Goal: Information Seeking & Learning: Learn about a topic

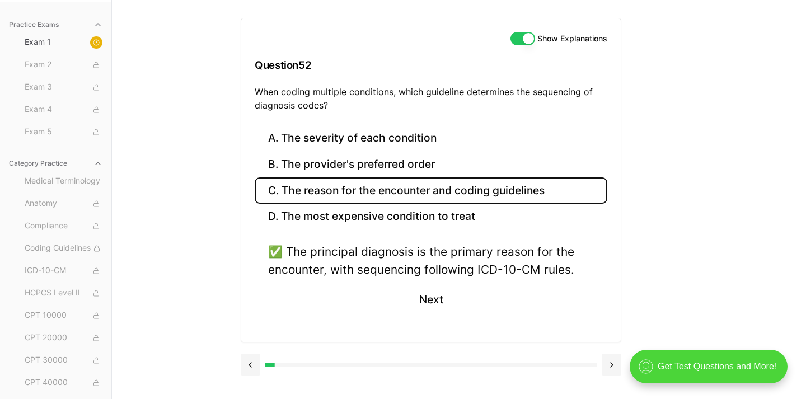
scroll to position [103, 0]
click at [609, 367] on button at bounding box center [612, 365] width 20 height 22
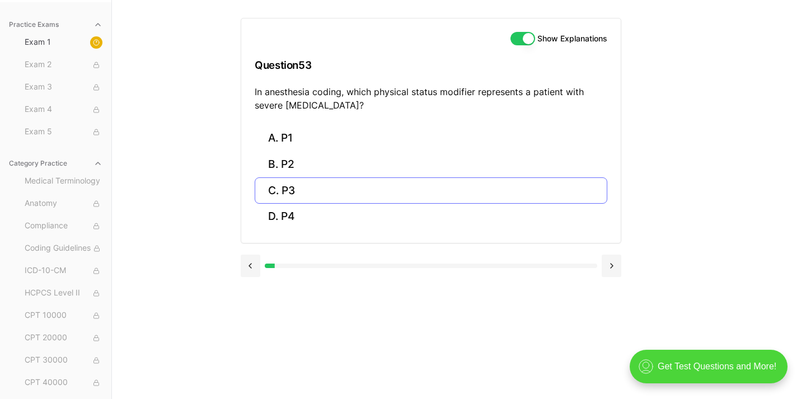
click at [473, 190] on button "C. P3" at bounding box center [431, 190] width 353 height 26
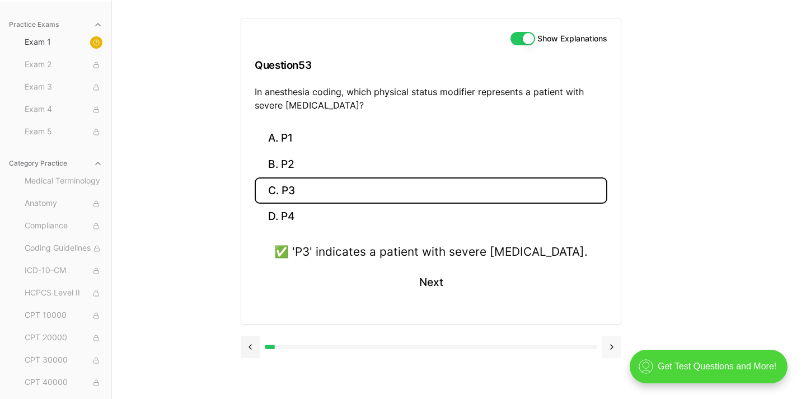
click at [621, 342] on button at bounding box center [612, 347] width 20 height 22
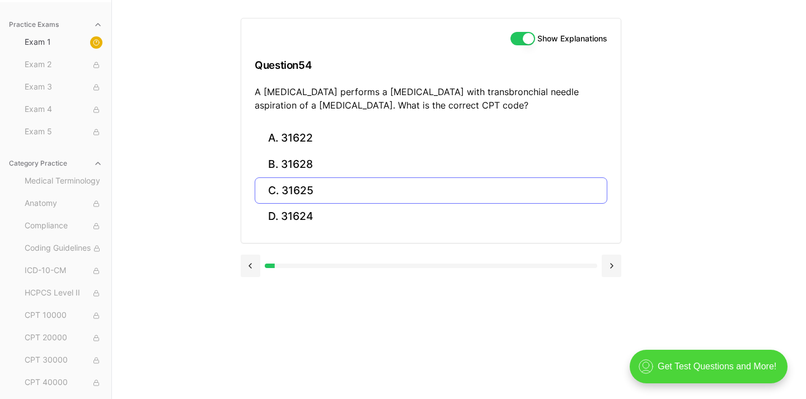
click at [366, 190] on button "C. 31625" at bounding box center [431, 190] width 353 height 26
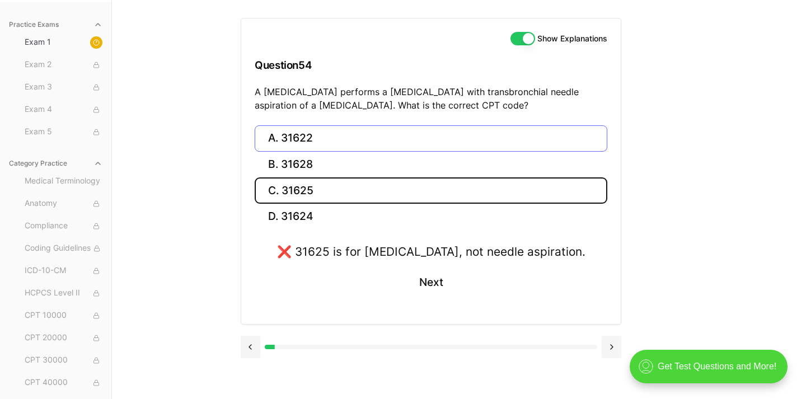
click at [348, 138] on button "A. 31622" at bounding box center [431, 138] width 353 height 26
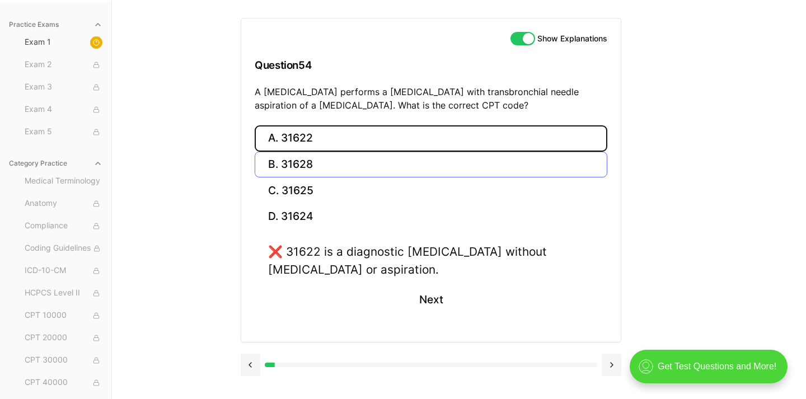
click at [342, 166] on button "B. 31628" at bounding box center [431, 165] width 353 height 26
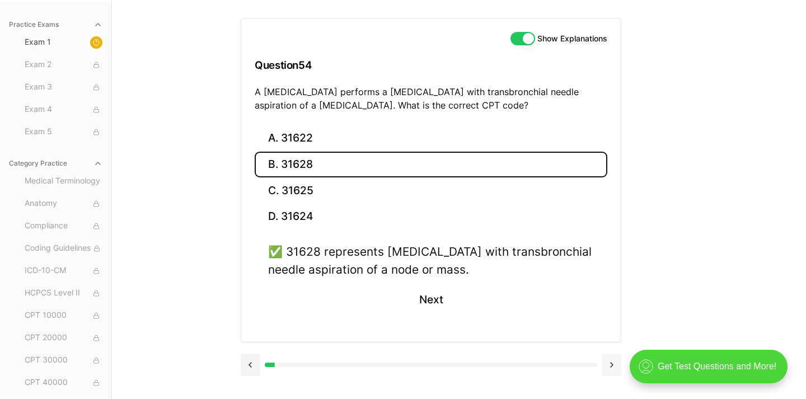
click at [611, 370] on button at bounding box center [612, 365] width 20 height 22
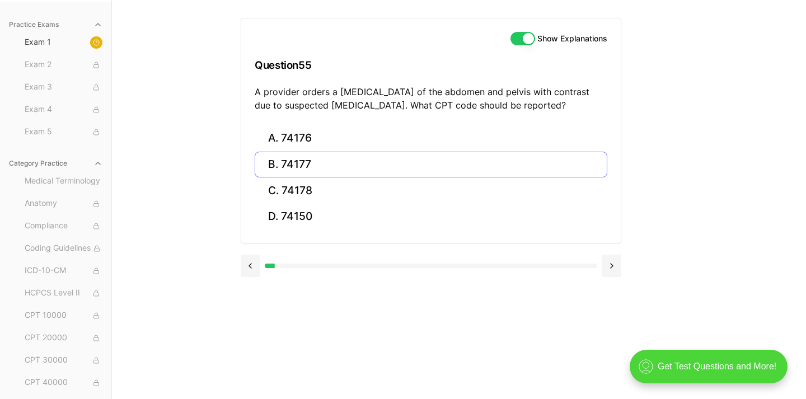
click at [539, 172] on button "B. 74177" at bounding box center [431, 165] width 353 height 26
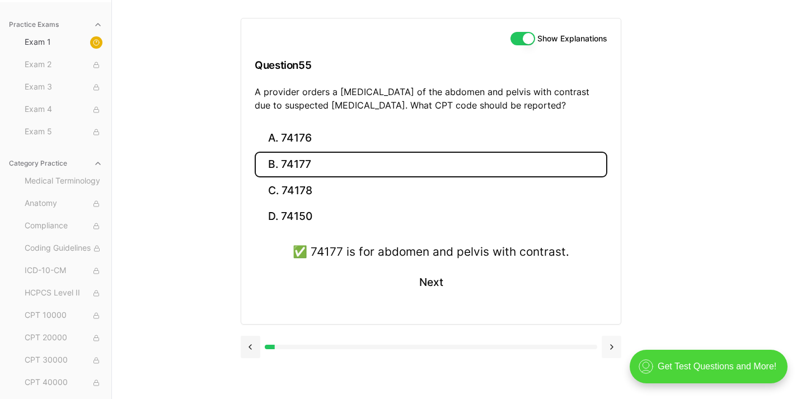
click at [619, 346] on button at bounding box center [612, 347] width 20 height 22
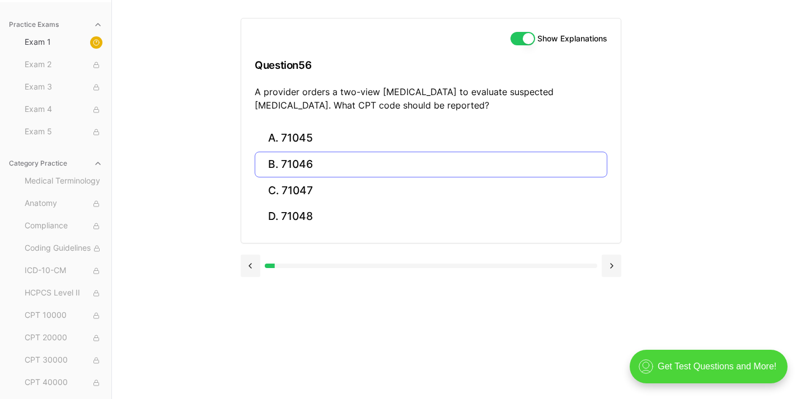
click at [408, 168] on button "B. 71046" at bounding box center [431, 165] width 353 height 26
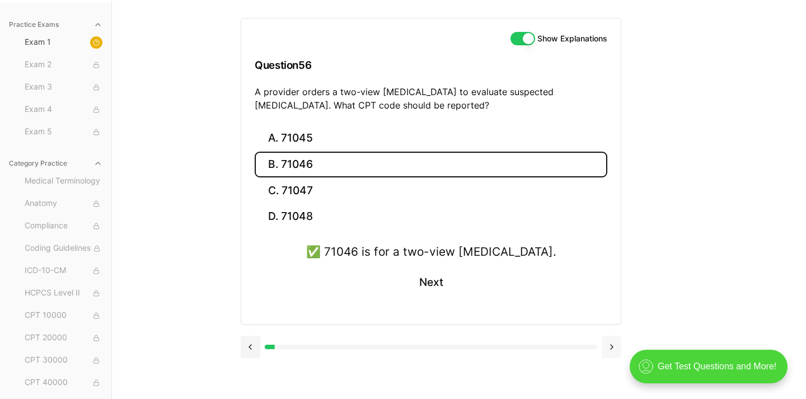
click at [618, 353] on button at bounding box center [612, 347] width 20 height 22
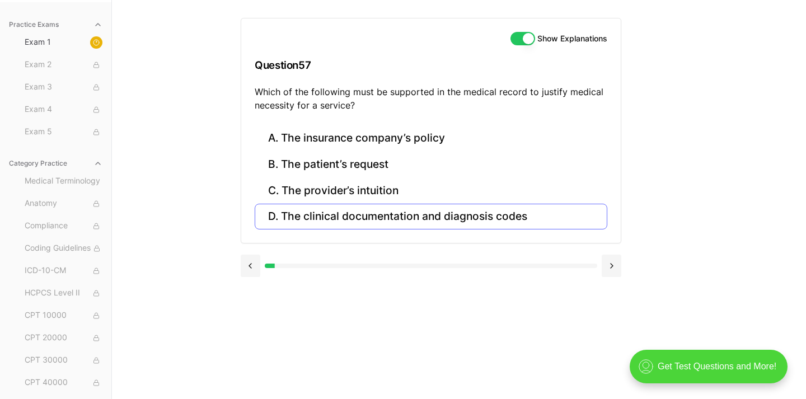
click at [480, 212] on button "D. The clinical documentation and diagnosis codes" at bounding box center [431, 217] width 353 height 26
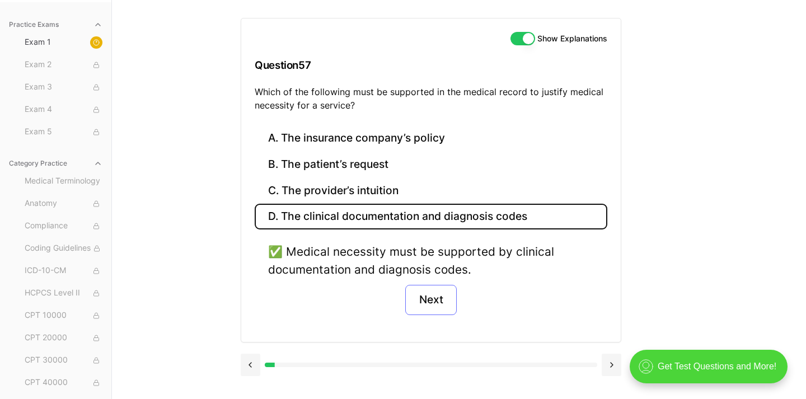
click at [446, 298] on button "Next" at bounding box center [430, 300] width 51 height 30
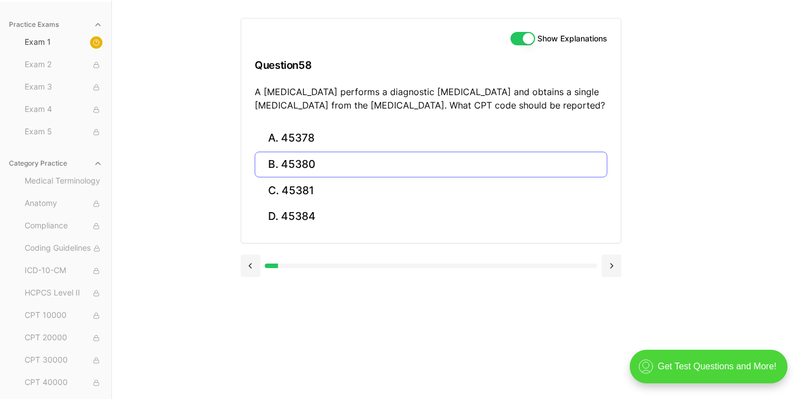
click at [310, 170] on button "B. 45380" at bounding box center [431, 165] width 353 height 26
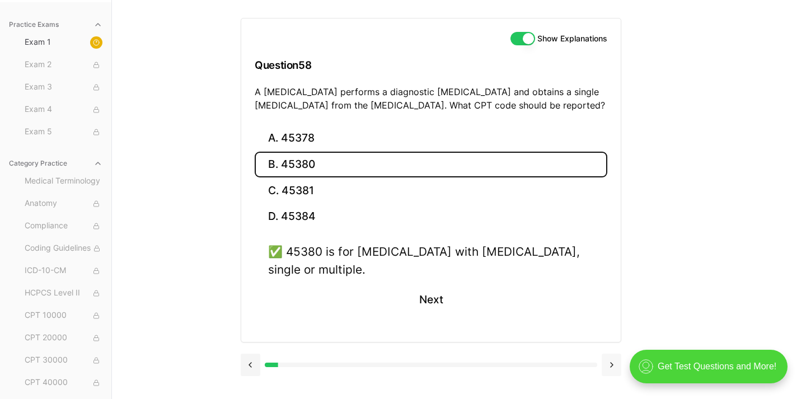
click at [608, 360] on button at bounding box center [612, 365] width 20 height 22
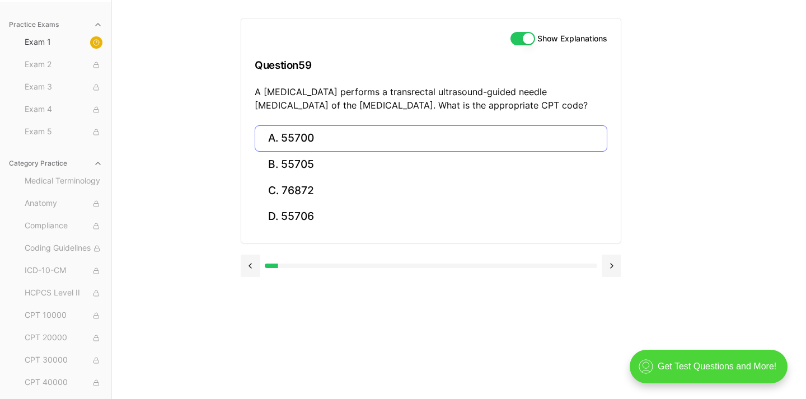
click at [530, 147] on button "A. 55700" at bounding box center [431, 138] width 353 height 26
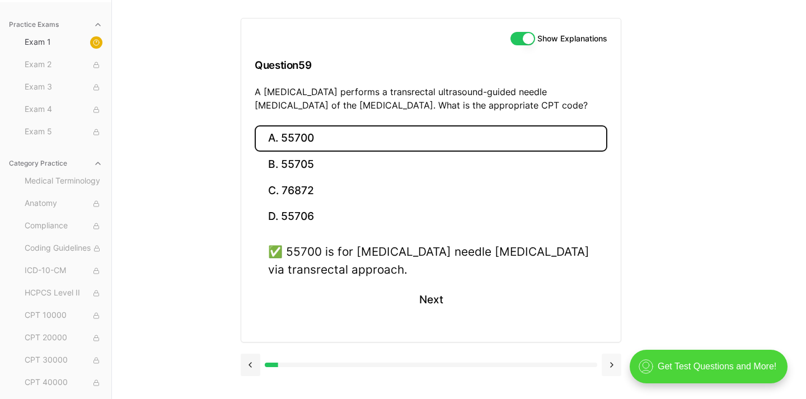
click at [611, 360] on button at bounding box center [612, 365] width 20 height 22
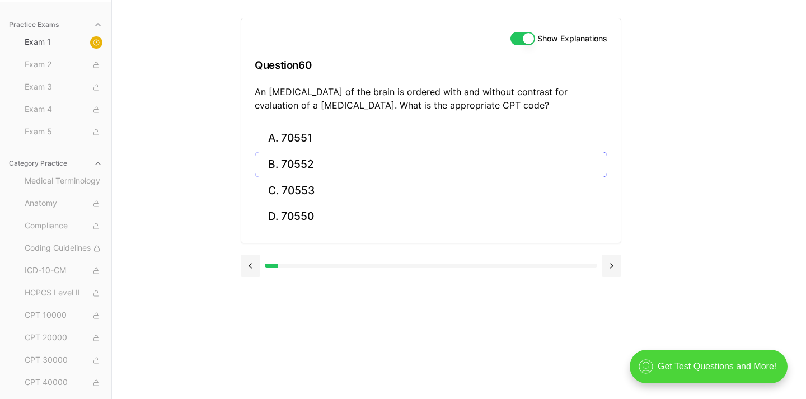
click at [364, 168] on button "B. 70552" at bounding box center [431, 165] width 353 height 26
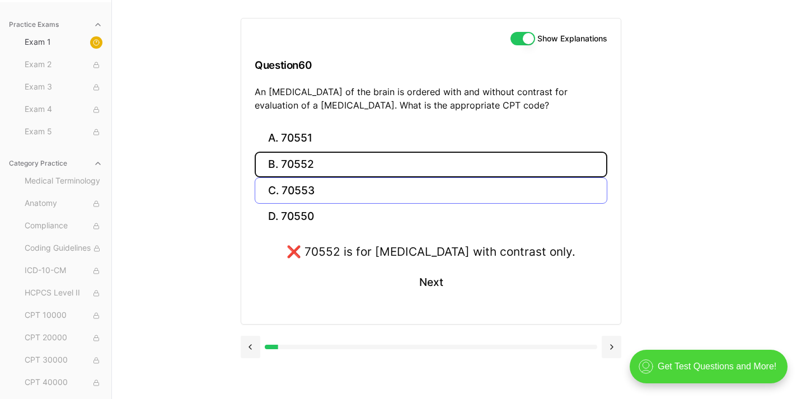
click at [395, 191] on button "C. 70553" at bounding box center [431, 190] width 353 height 26
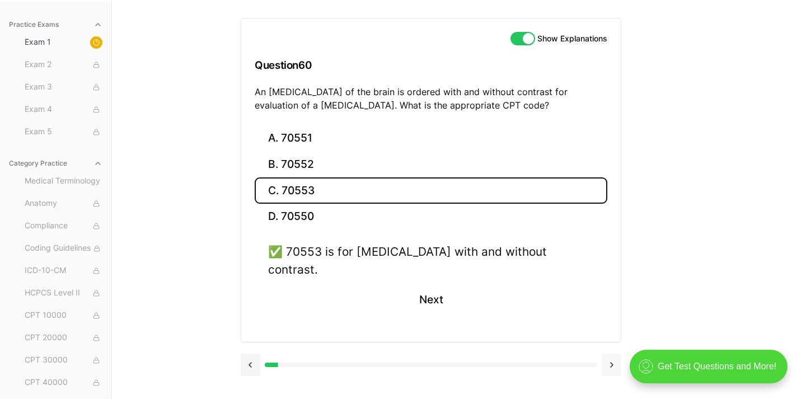
click at [613, 354] on button at bounding box center [612, 365] width 20 height 22
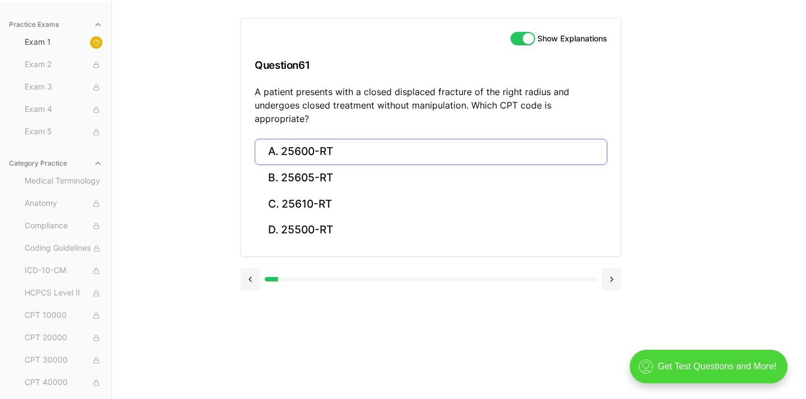
click at [373, 140] on button "A. 25600-RT" at bounding box center [431, 152] width 353 height 26
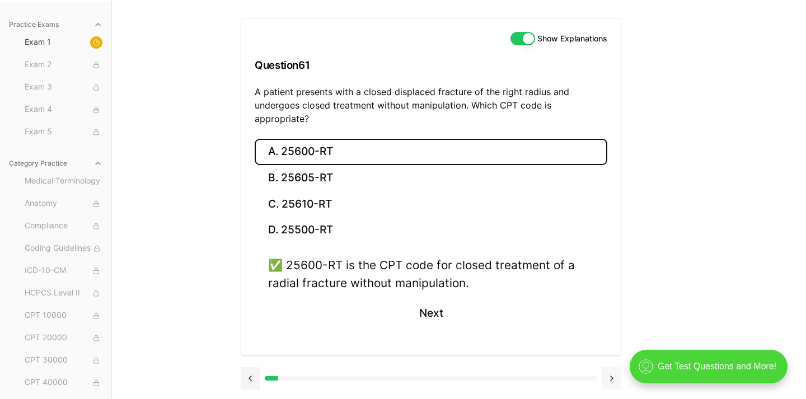
click at [608, 367] on button at bounding box center [612, 378] width 20 height 22
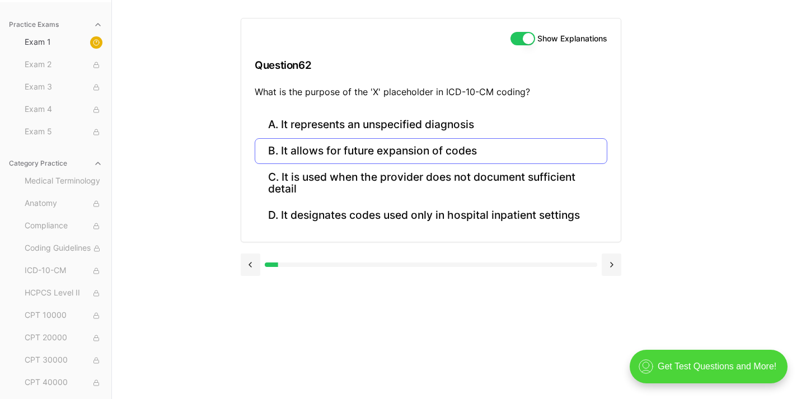
click at [449, 154] on button "B. It allows for future expansion of codes" at bounding box center [431, 151] width 353 height 26
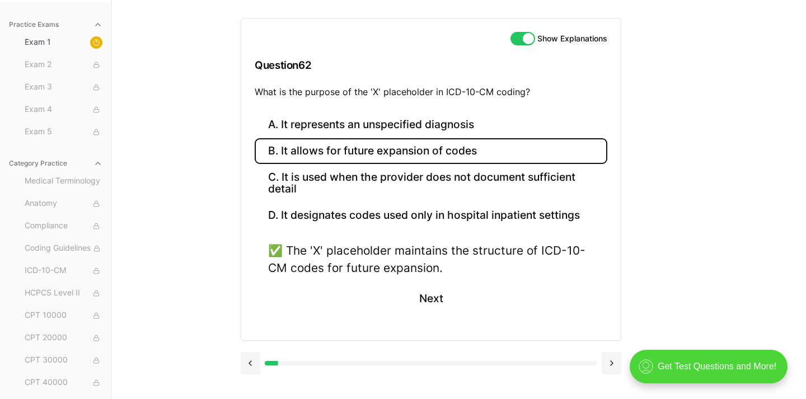
click at [620, 365] on div ".cls-1{fill:none;stroke:currentColor;stroke-linecap:round;stroke-linejoin:round…" at bounding box center [711, 371] width 183 height 55
click at [608, 361] on button at bounding box center [612, 363] width 20 height 22
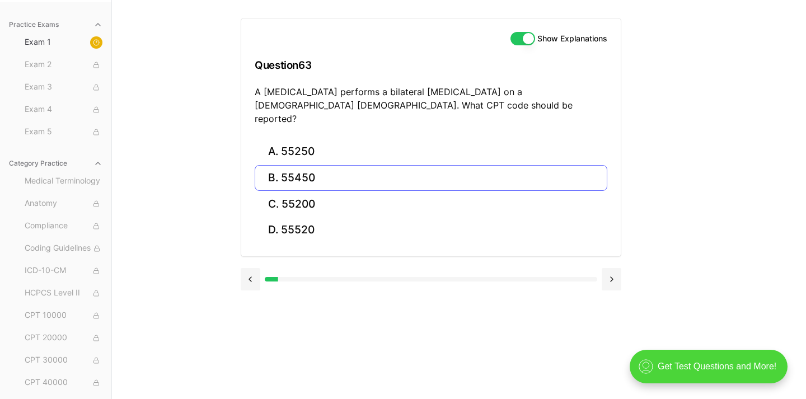
click at [380, 165] on button "B. 55450" at bounding box center [431, 178] width 353 height 26
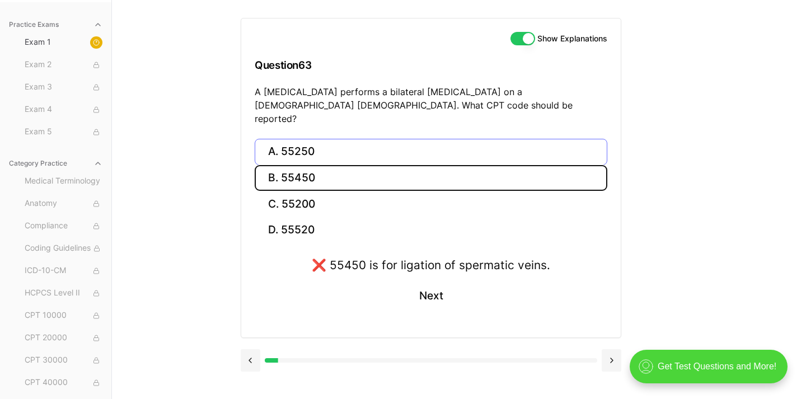
click at [369, 139] on button "A. 55250" at bounding box center [431, 152] width 353 height 26
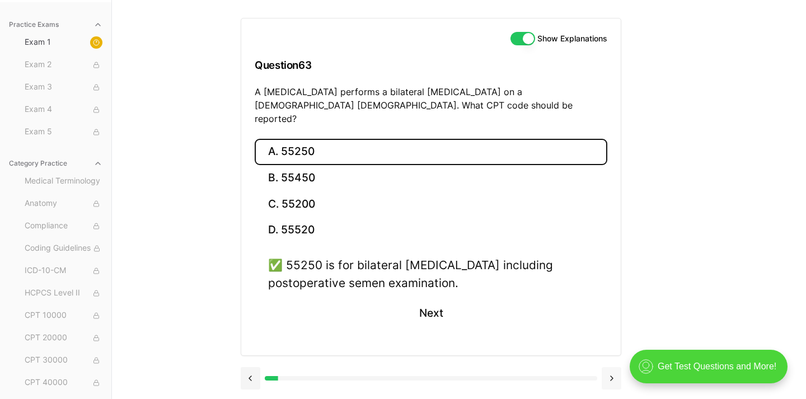
click at [607, 367] on button at bounding box center [612, 378] width 20 height 22
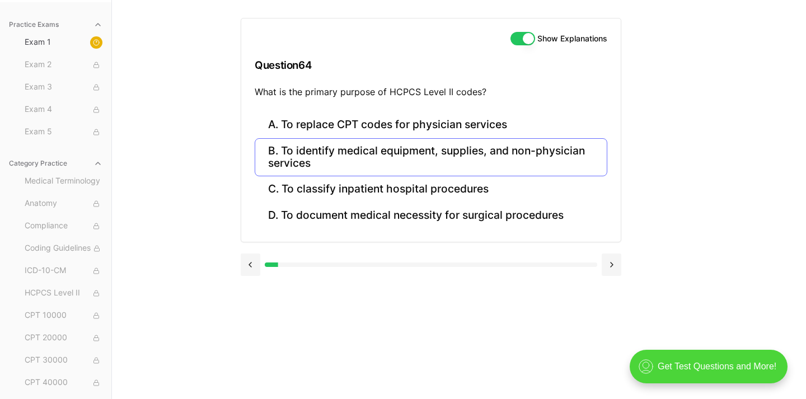
click at [477, 144] on button "B. To identify medical equipment, supplies, and non-physician services" at bounding box center [431, 157] width 353 height 38
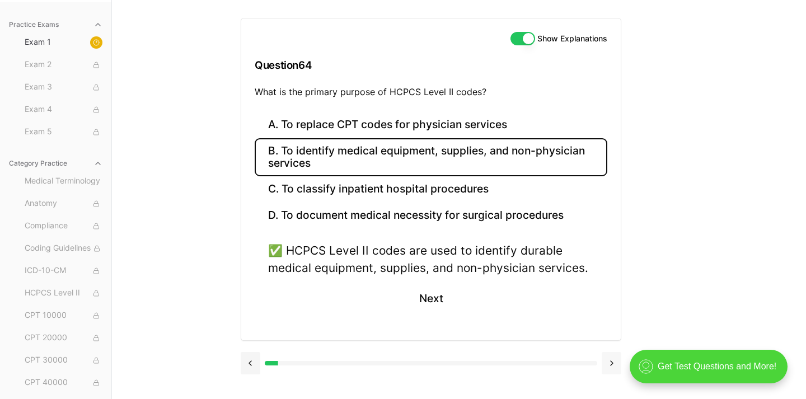
click at [610, 361] on button at bounding box center [612, 363] width 20 height 22
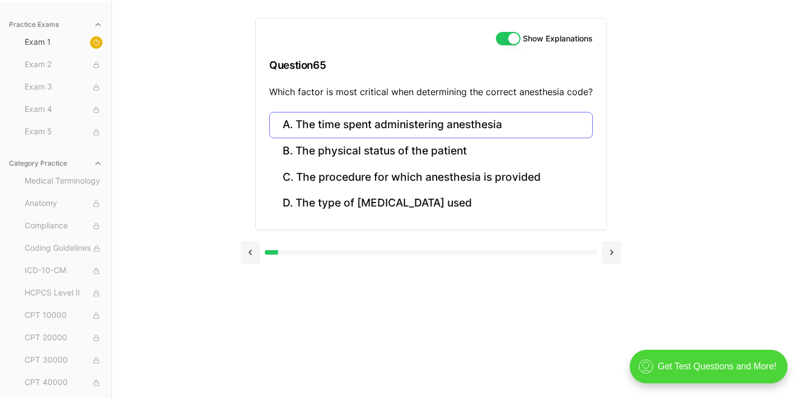
click at [470, 128] on button "A. The time spent administering anesthesia" at bounding box center [430, 125] width 323 height 26
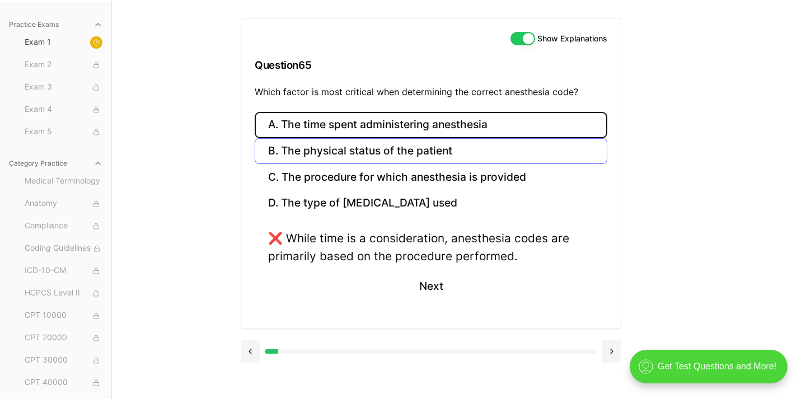
click at [428, 160] on button "B. The physical status of the patient" at bounding box center [431, 151] width 353 height 26
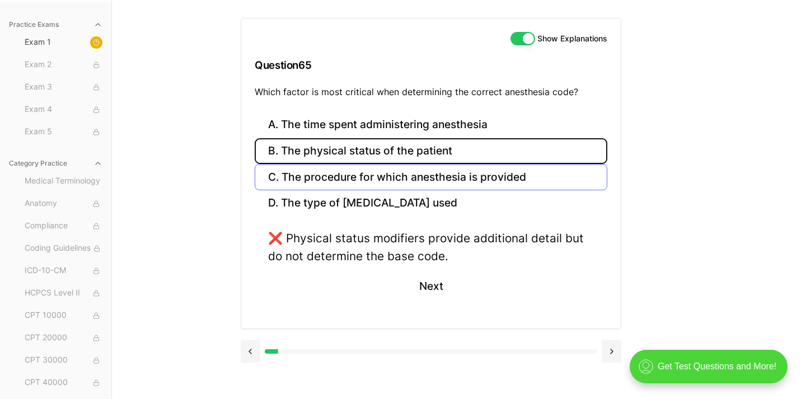
click at [415, 186] on button "C. The procedure for which anesthesia is provided" at bounding box center [431, 177] width 353 height 26
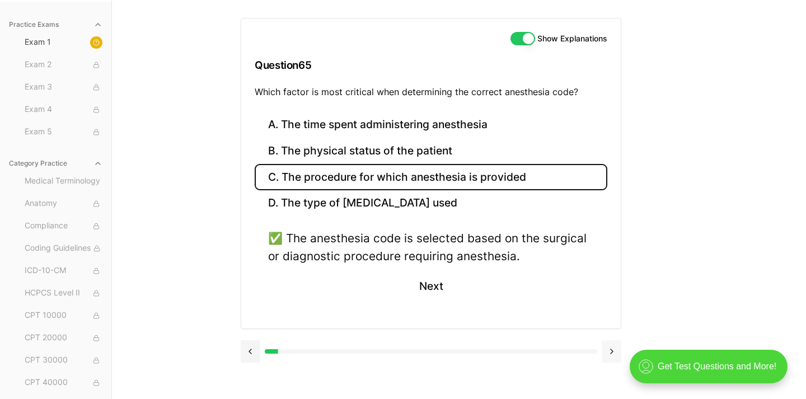
click at [612, 344] on button at bounding box center [612, 351] width 20 height 22
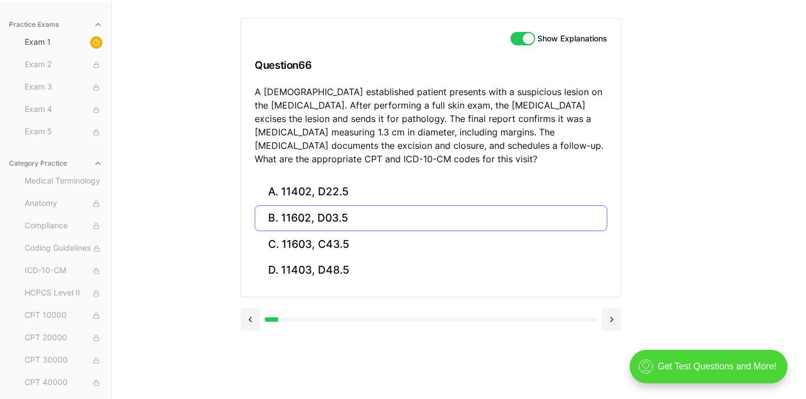
click at [342, 212] on button "B. 11602, D03.5" at bounding box center [431, 218] width 353 height 26
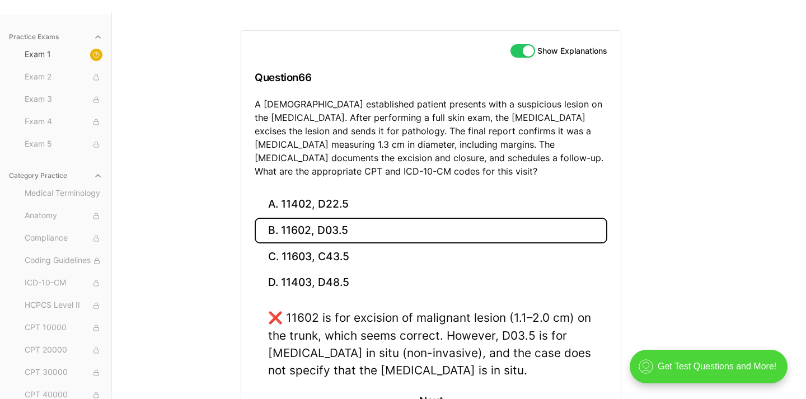
scroll to position [89, 0]
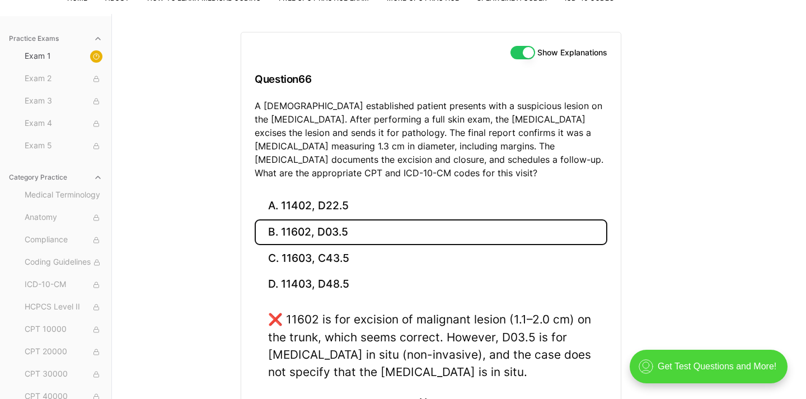
click at [330, 239] on button "B. 11602, D03.5" at bounding box center [431, 232] width 353 height 26
click at [331, 214] on button "A. 11402, D22.5" at bounding box center [431, 206] width 353 height 26
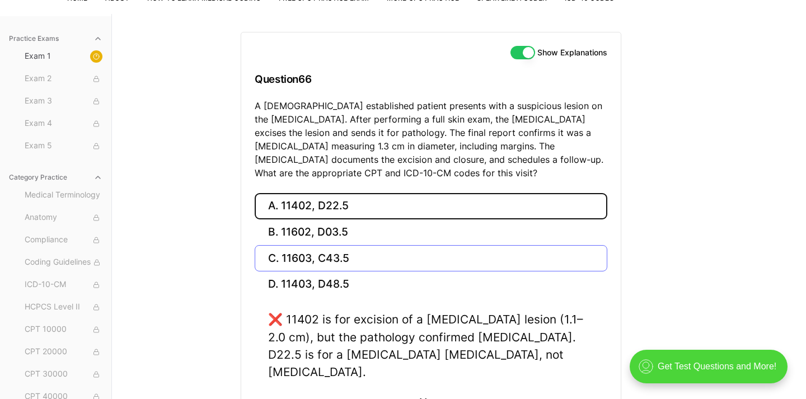
click at [313, 264] on button "C. 11603, C43.5" at bounding box center [431, 258] width 353 height 26
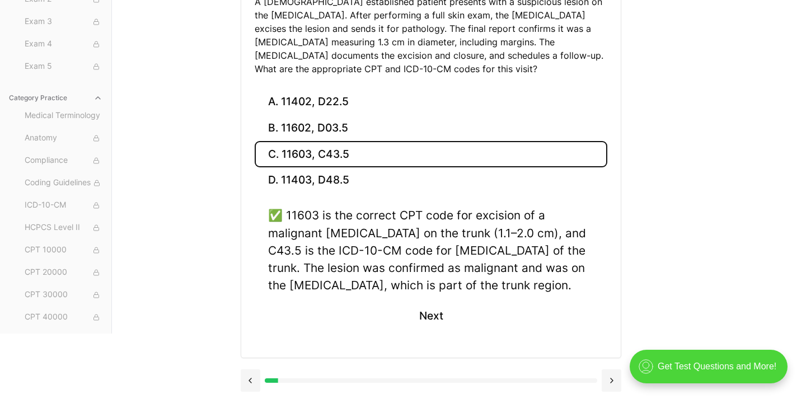
scroll to position [192, 0]
click at [249, 372] on button at bounding box center [251, 381] width 20 height 22
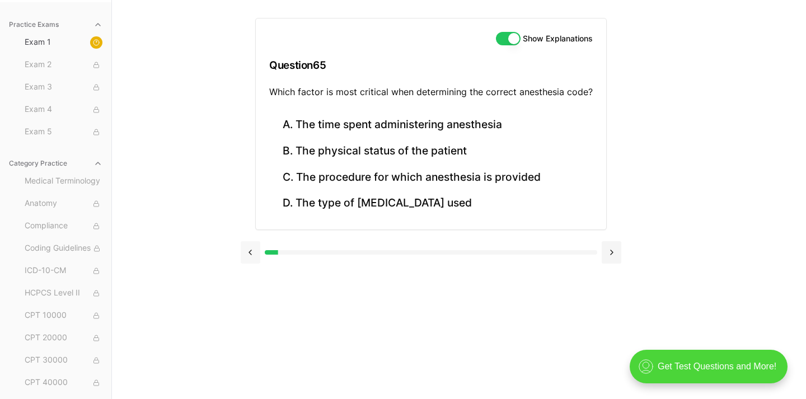
scroll to position [103, 0]
click at [250, 251] on button at bounding box center [251, 252] width 20 height 22
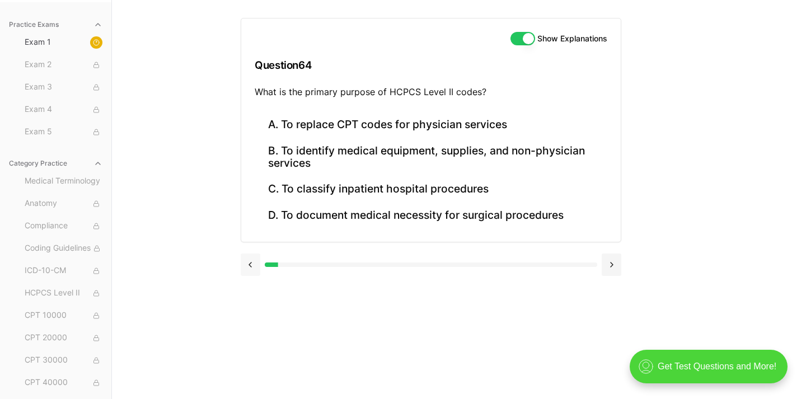
click at [250, 256] on button at bounding box center [251, 264] width 20 height 22
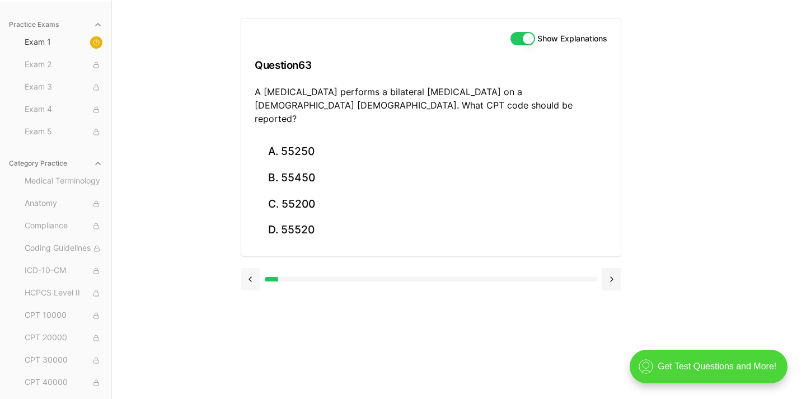
click at [250, 268] on button at bounding box center [251, 279] width 20 height 22
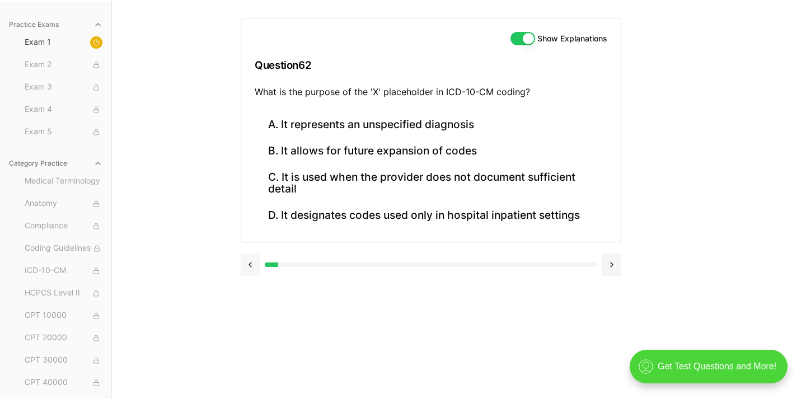
click at [250, 257] on button at bounding box center [251, 264] width 20 height 22
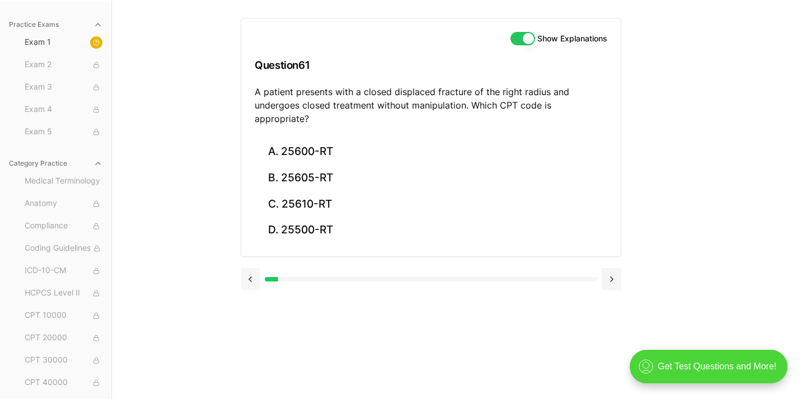
click at [250, 268] on button at bounding box center [251, 279] width 20 height 22
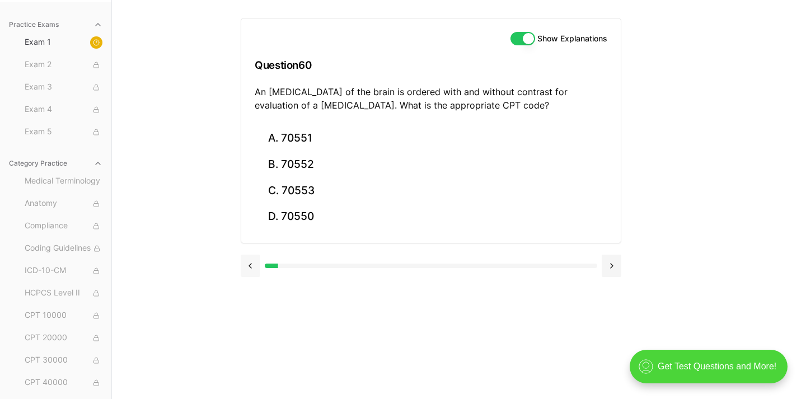
click at [250, 257] on button at bounding box center [251, 266] width 20 height 22
click at [250, 260] on button at bounding box center [251, 266] width 20 height 22
click at [250, 262] on button at bounding box center [251, 266] width 20 height 22
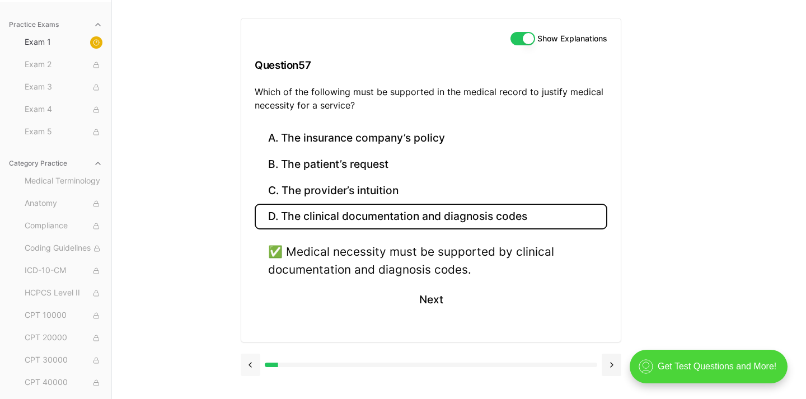
click at [249, 367] on button at bounding box center [251, 365] width 20 height 22
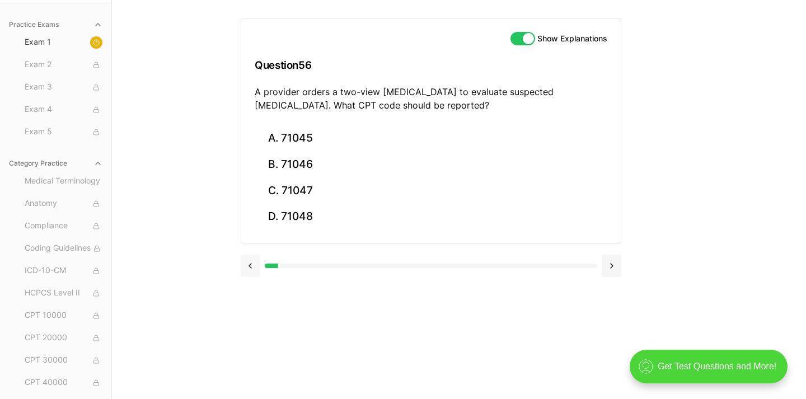
click at [242, 261] on button at bounding box center [251, 266] width 20 height 22
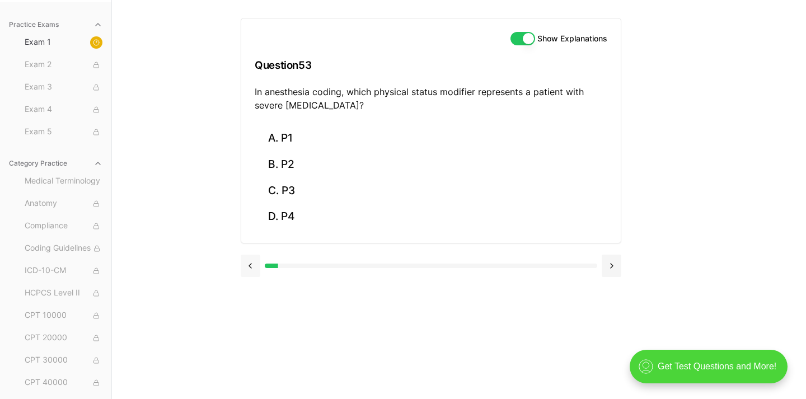
click at [242, 261] on button at bounding box center [251, 266] width 20 height 22
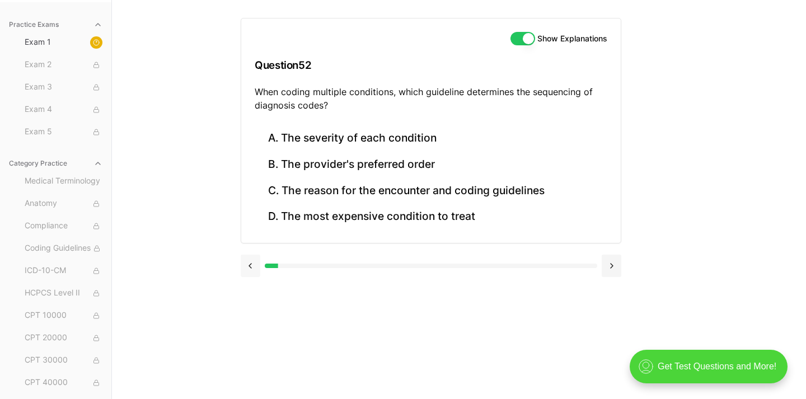
click at [242, 261] on button at bounding box center [251, 266] width 20 height 22
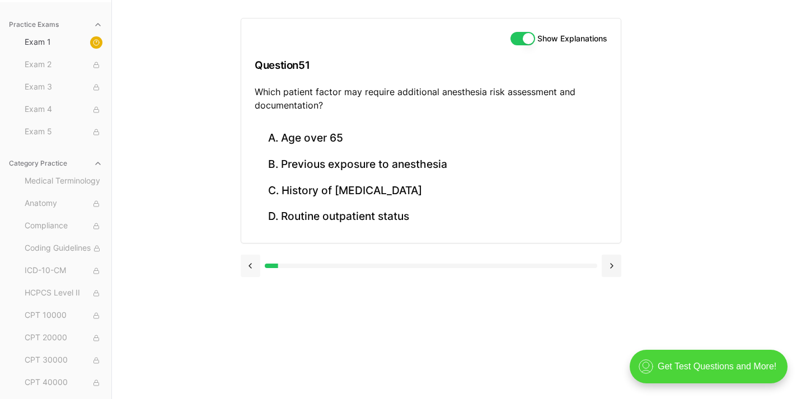
click at [242, 261] on button at bounding box center [251, 266] width 20 height 22
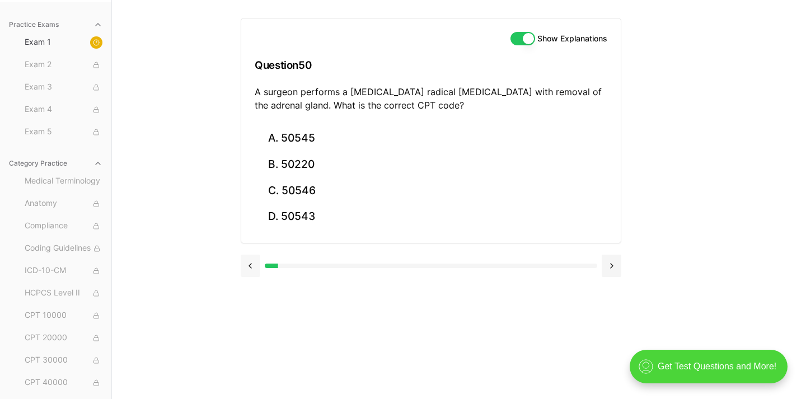
click at [242, 261] on button at bounding box center [251, 266] width 20 height 22
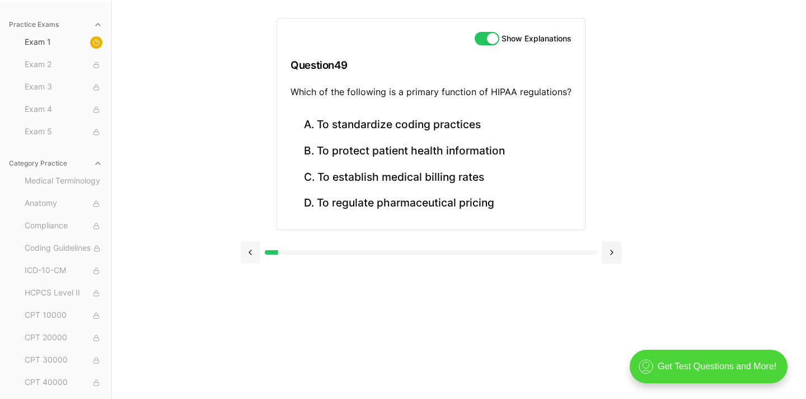
click at [242, 261] on button at bounding box center [251, 252] width 20 height 22
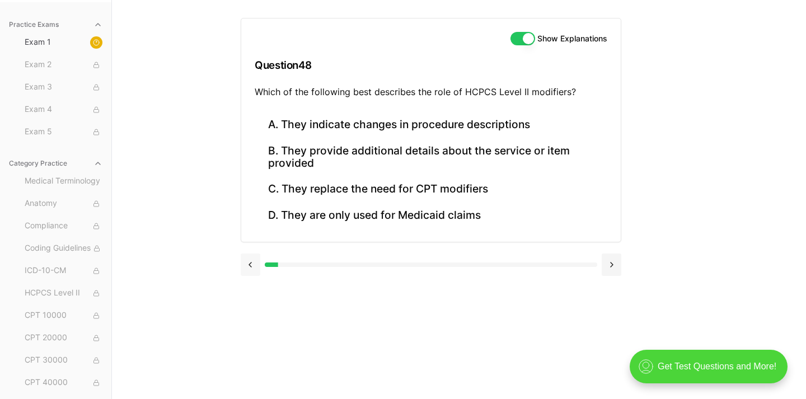
click at [242, 261] on button at bounding box center [251, 264] width 20 height 22
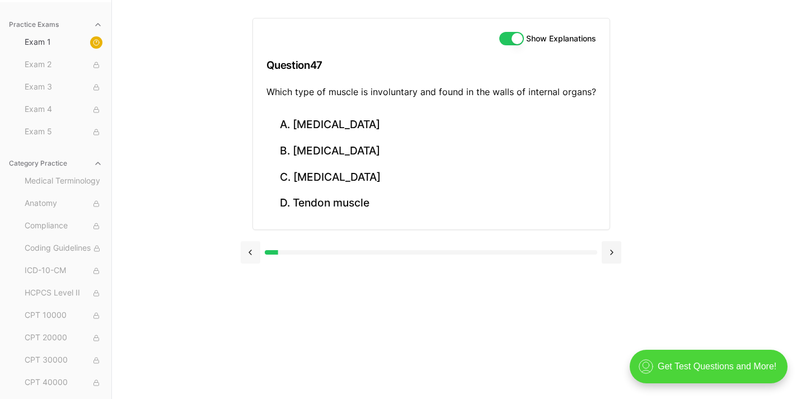
click at [242, 261] on button at bounding box center [251, 252] width 20 height 22
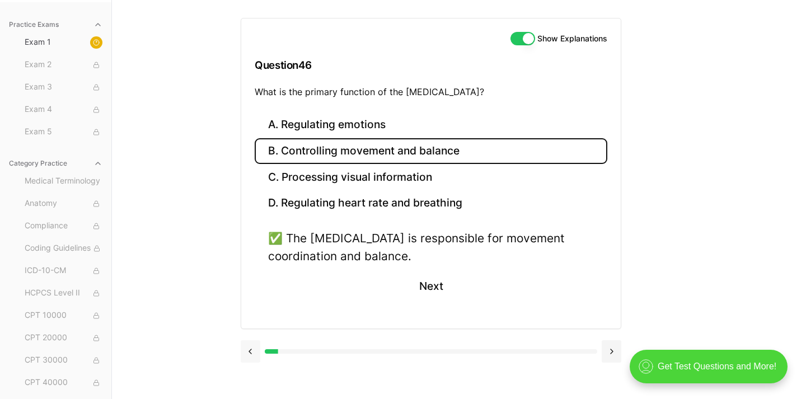
click at [247, 352] on button at bounding box center [251, 351] width 20 height 22
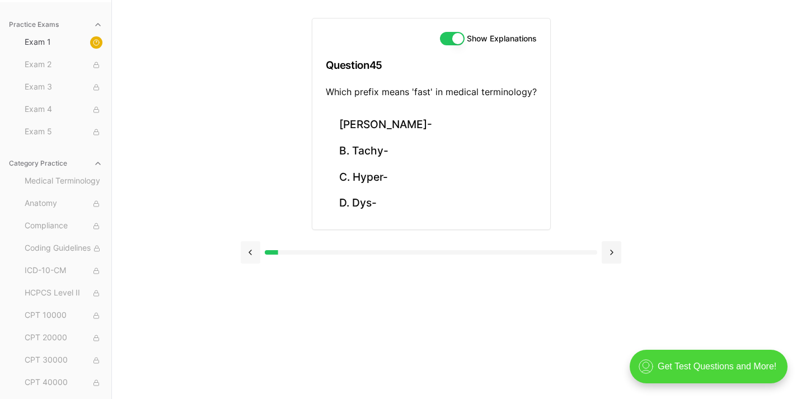
click at [251, 245] on button at bounding box center [251, 252] width 20 height 22
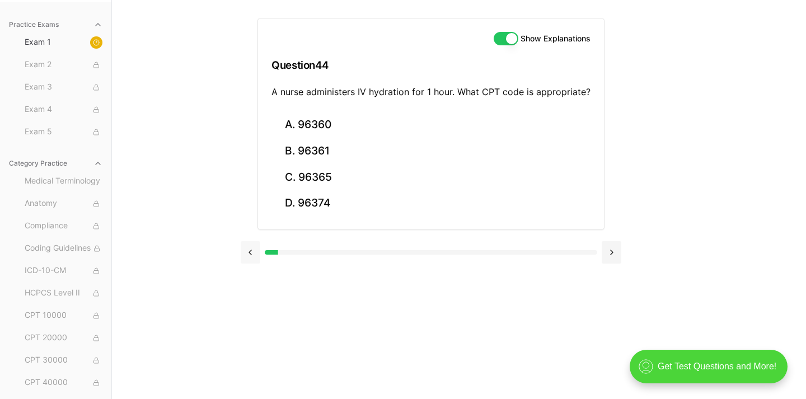
click at [248, 254] on button at bounding box center [251, 252] width 20 height 22
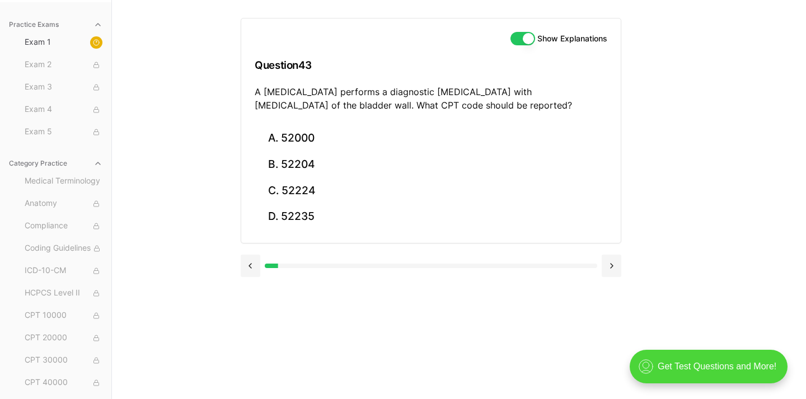
click at [248, 252] on div at bounding box center [431, 264] width 381 height 43
click at [248, 261] on button at bounding box center [251, 266] width 20 height 22
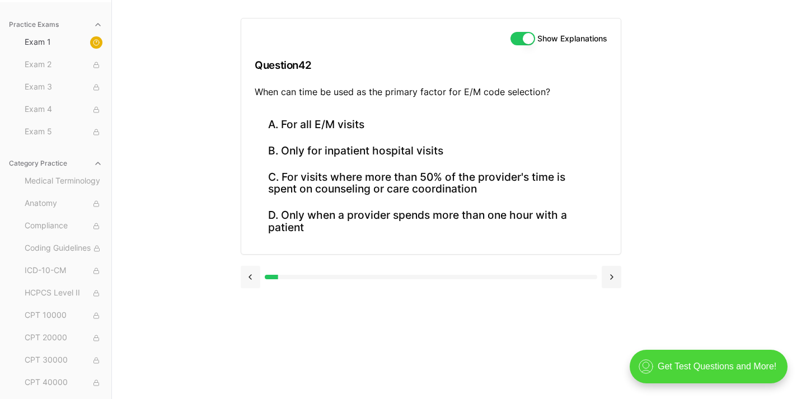
click at [250, 266] on button at bounding box center [251, 277] width 20 height 22
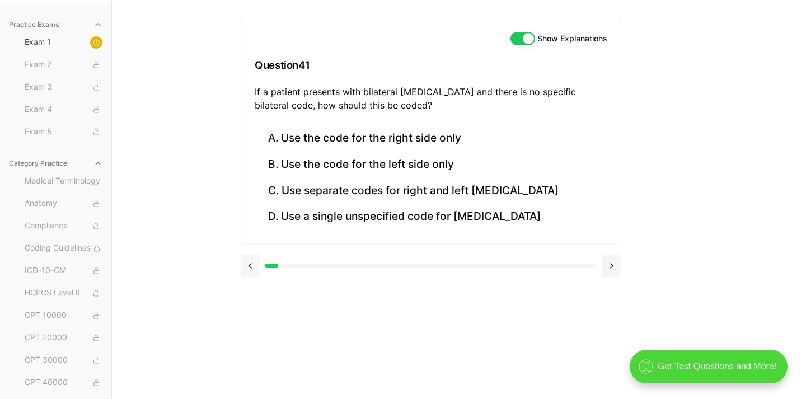
click at [250, 269] on button at bounding box center [251, 266] width 20 height 22
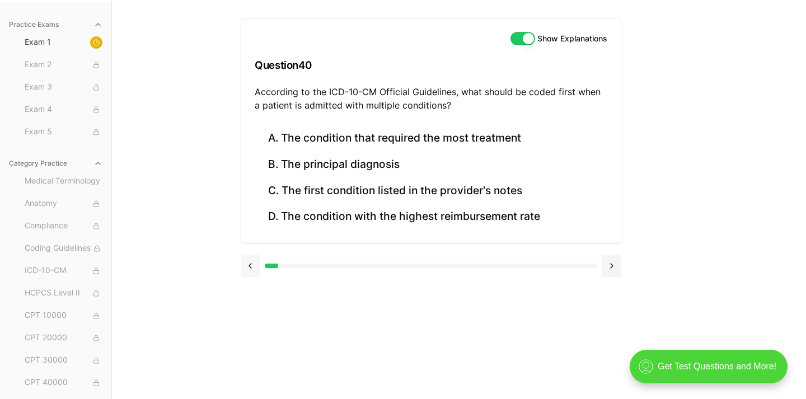
click at [250, 269] on button at bounding box center [251, 266] width 20 height 22
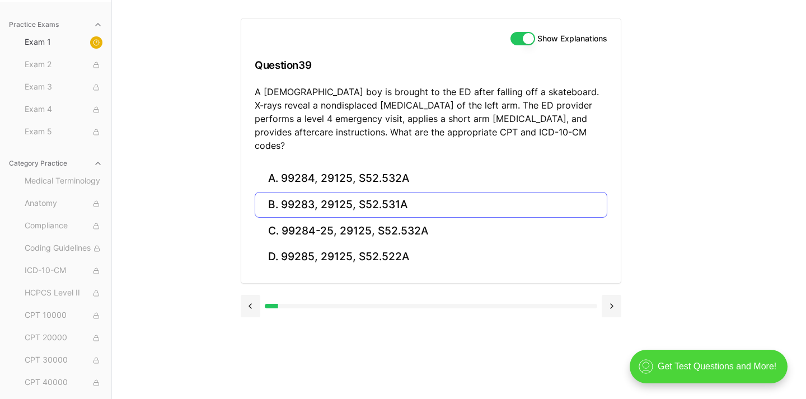
click at [339, 195] on button "B. 99283, 29125, S52.531A" at bounding box center [431, 205] width 353 height 26
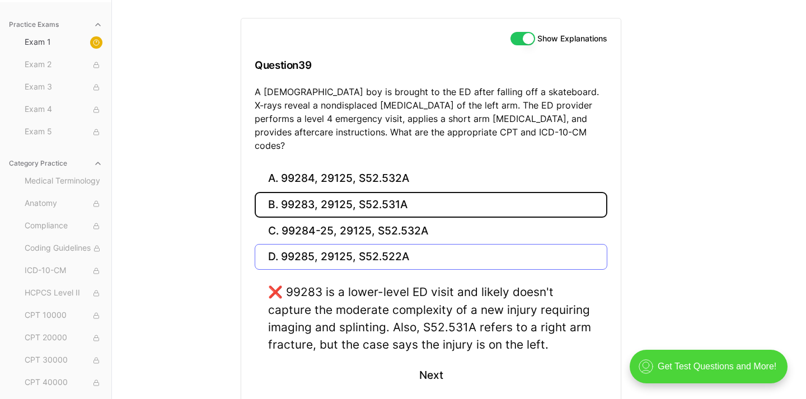
click at [344, 250] on button "D. 99285, 29125, S52.522A" at bounding box center [431, 257] width 353 height 26
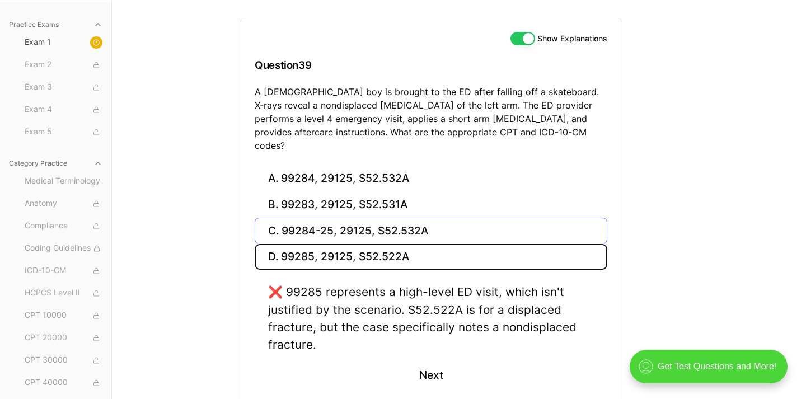
click at [344, 218] on button "C. 99284-25, 29125, S52.532A" at bounding box center [431, 231] width 353 height 26
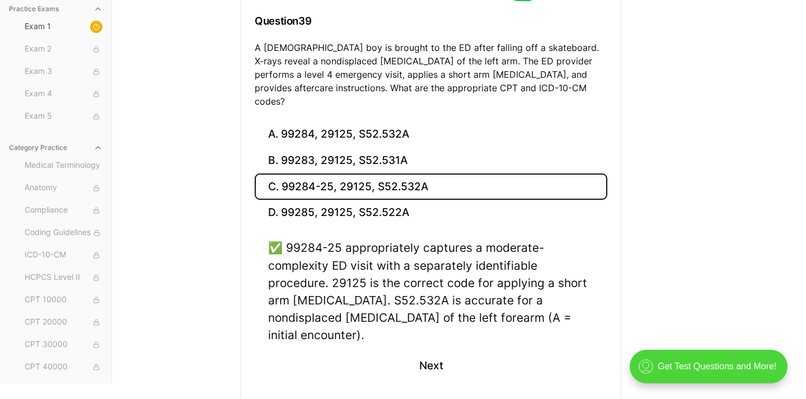
scroll to position [148, 0]
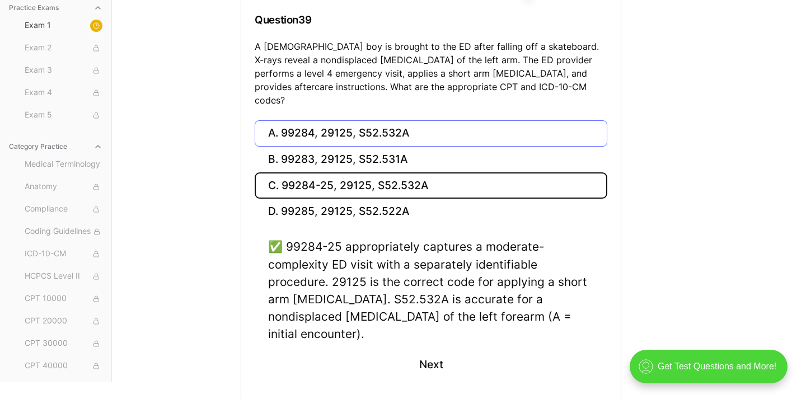
click at [275, 120] on button "A. 99284, 29125, S52.532A" at bounding box center [431, 133] width 353 height 26
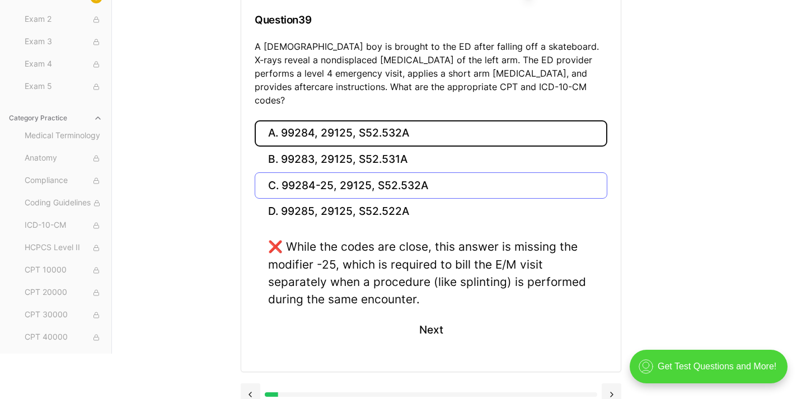
click at [323, 172] on button "C. 99284-25, 29125, S52.532A" at bounding box center [431, 185] width 353 height 26
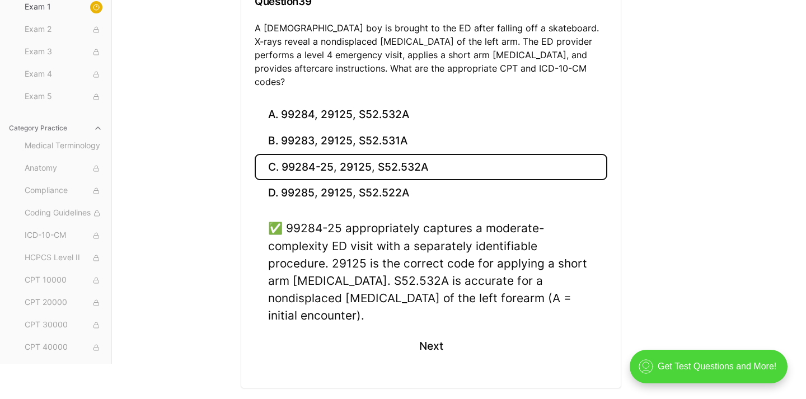
scroll to position [166, 0]
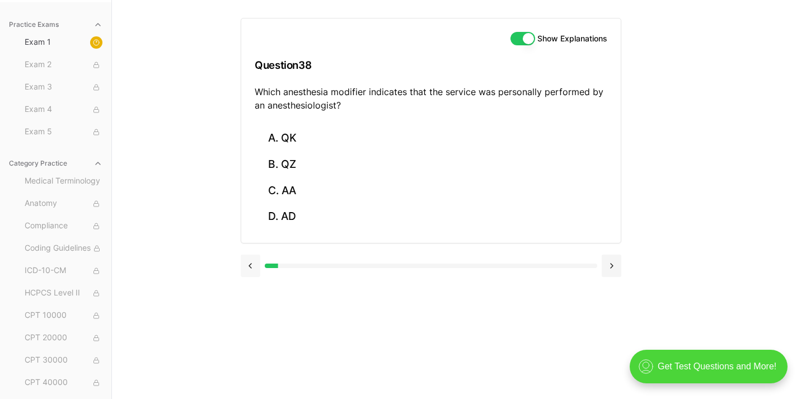
scroll to position [103, 0]
click at [242, 259] on button at bounding box center [251, 266] width 20 height 22
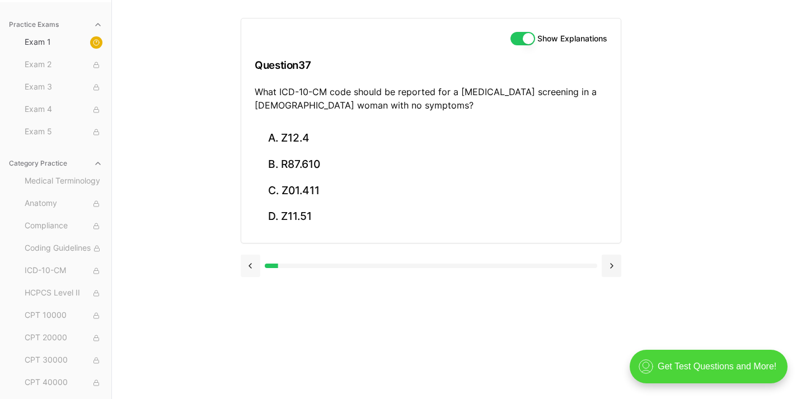
click at [243, 259] on button at bounding box center [251, 266] width 20 height 22
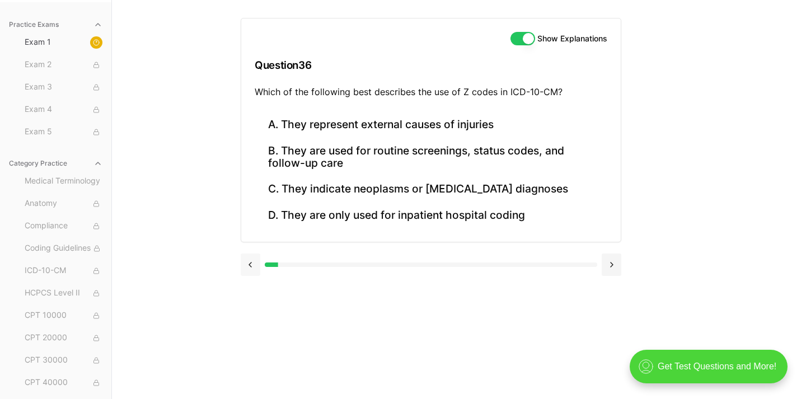
click at [243, 259] on button at bounding box center [251, 264] width 20 height 22
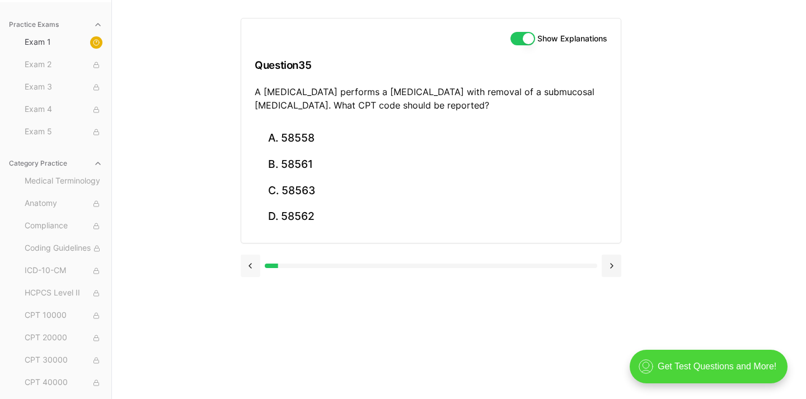
click at [243, 259] on button at bounding box center [251, 266] width 20 height 22
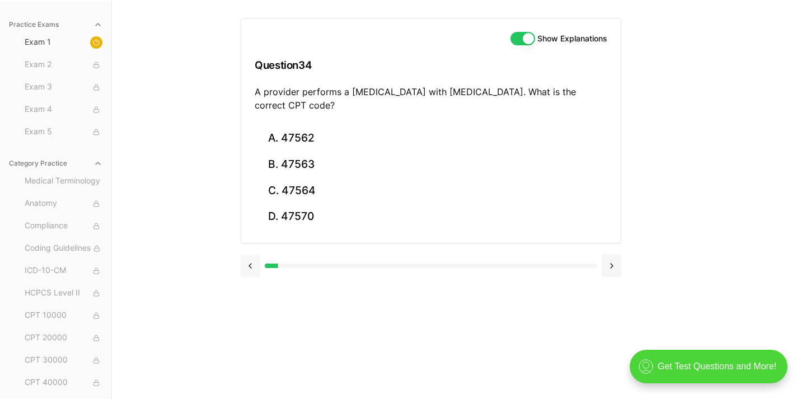
click at [243, 259] on button at bounding box center [251, 266] width 20 height 22
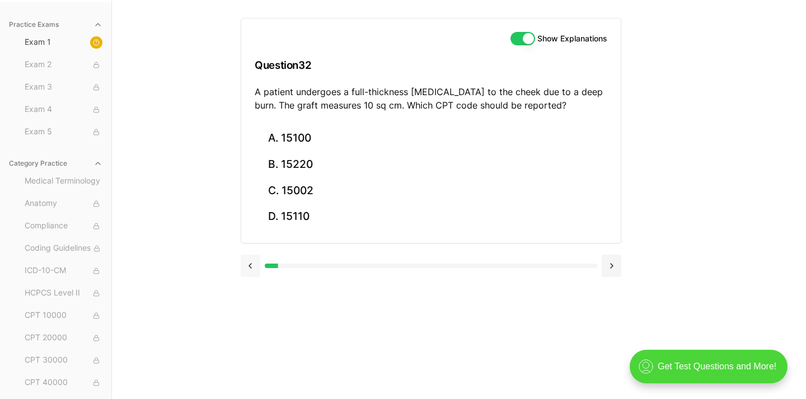
click at [243, 259] on button at bounding box center [251, 266] width 20 height 22
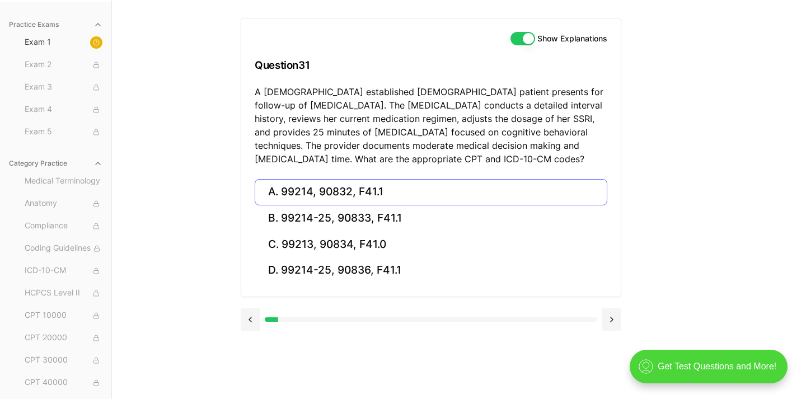
click at [373, 196] on button "A. 99214, 90832, F41.1" at bounding box center [431, 192] width 353 height 26
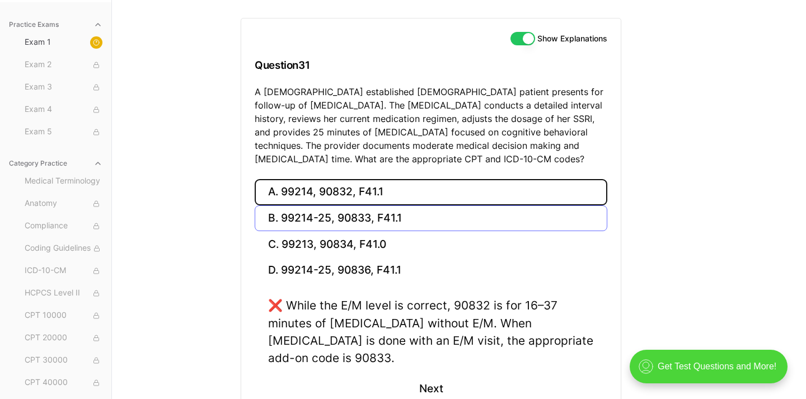
click at [387, 214] on button "B. 99214-25, 90833, F41.1" at bounding box center [431, 218] width 353 height 26
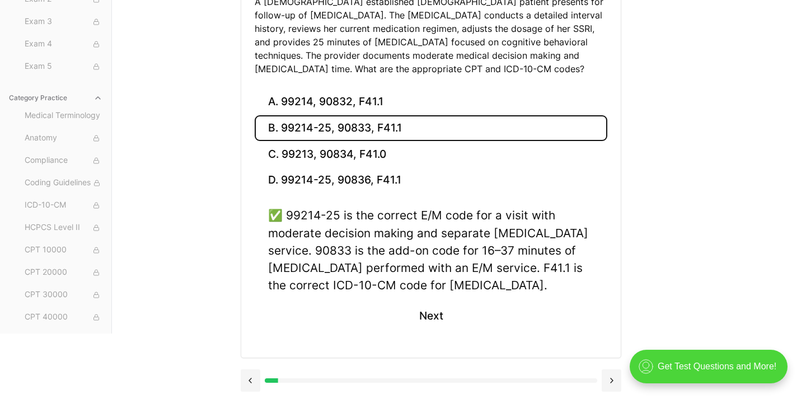
scroll to position [192, 0]
click at [251, 376] on button at bounding box center [251, 381] width 20 height 22
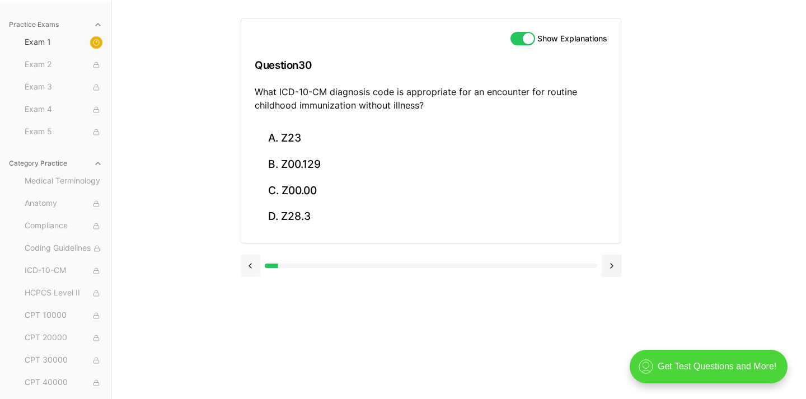
scroll to position [103, 0]
click at [251, 376] on div "Show Explanations Question 30 What ICD-10-CM diagnosis code is appropriate for …" at bounding box center [459, 199] width 436 height 399
click at [246, 269] on button at bounding box center [251, 266] width 20 height 22
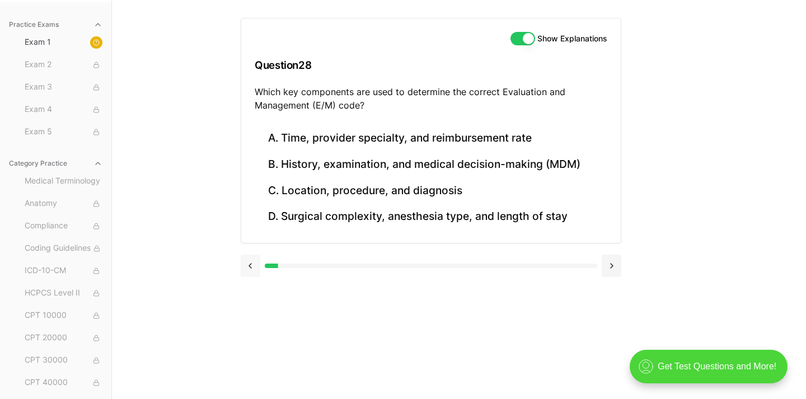
click at [246, 269] on button at bounding box center [251, 266] width 20 height 22
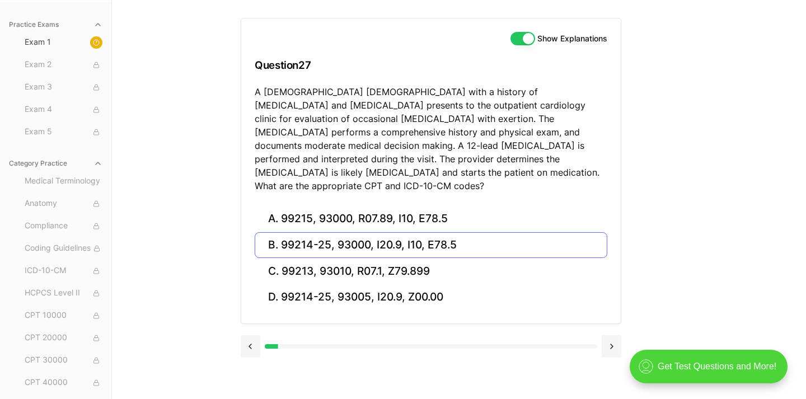
click at [411, 235] on button "B. 99214-25, 93000, I20.9, I10, E78.5" at bounding box center [431, 245] width 353 height 26
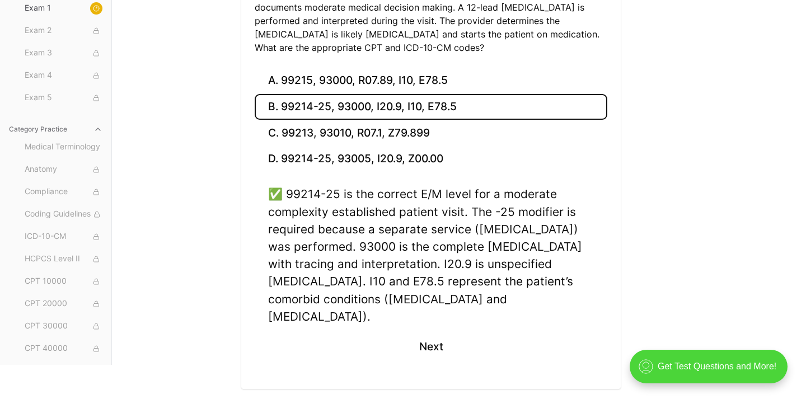
scroll to position [241, 0]
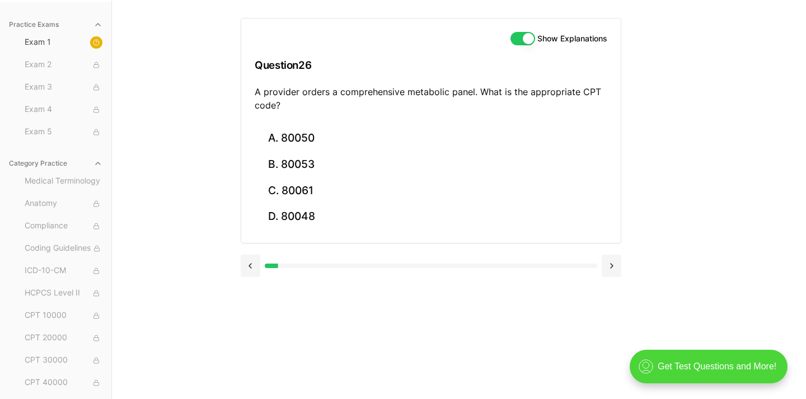
click at [251, 377] on div "Show Explanations Question 26 A provider orders a comprehensive metabolic panel…" at bounding box center [459, 199] width 436 height 399
